Goal: Navigation & Orientation: Understand site structure

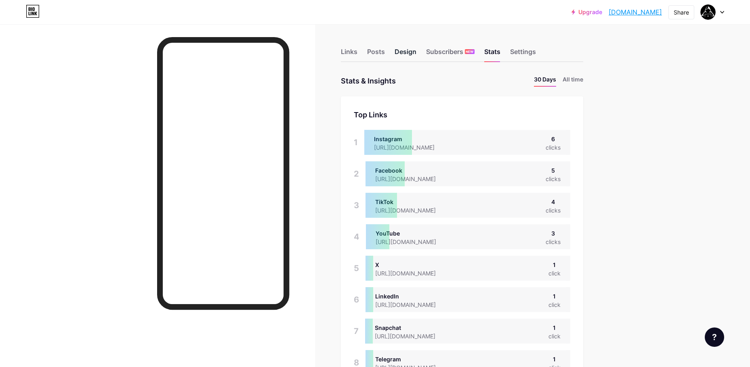
scroll to position [367, 750]
click at [396, 48] on div "Links Posts Design Subscribers NEW Stats Settings" at bounding box center [462, 48] width 242 height 28
click at [380, 50] on div "Posts" at bounding box center [376, 54] width 18 height 15
click at [350, 52] on div "Links" at bounding box center [349, 54] width 17 height 15
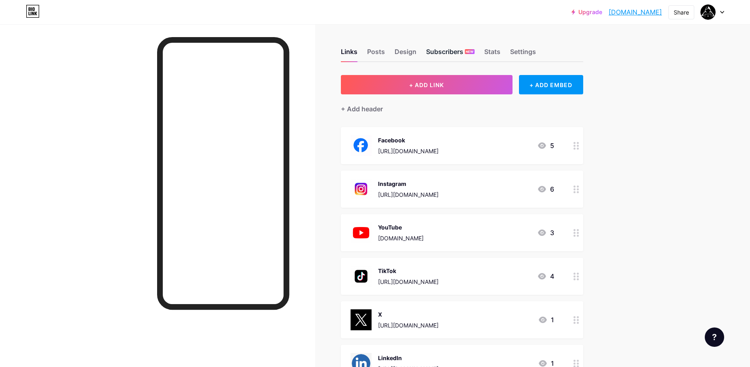
click at [447, 52] on div "Subscribers NEW" at bounding box center [450, 54] width 48 height 15
click at [492, 49] on div "Stats" at bounding box center [492, 54] width 16 height 15
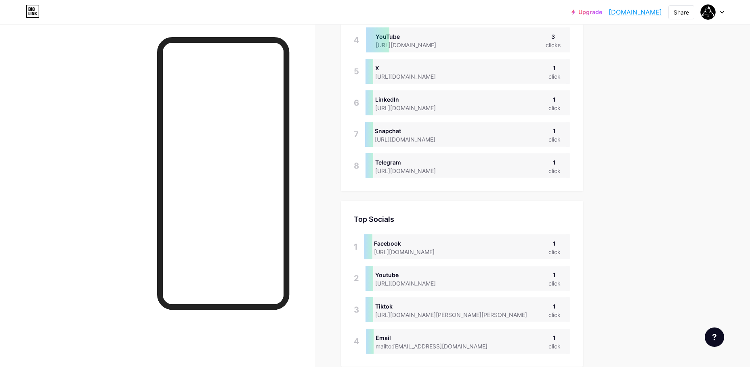
scroll to position [36, 0]
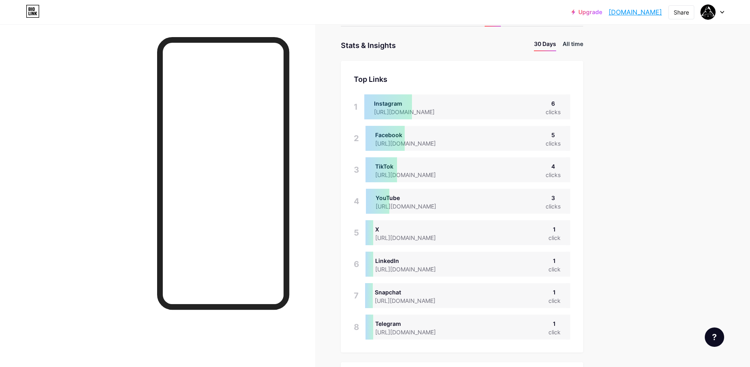
click at [571, 45] on li "All time" at bounding box center [573, 46] width 21 height 12
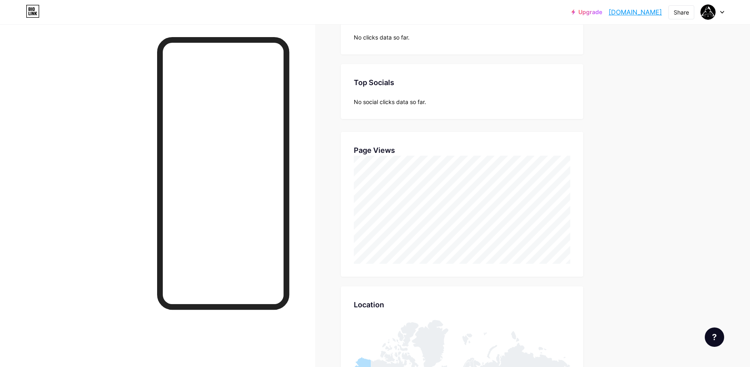
scroll to position [116, 0]
